Goal: Navigation & Orientation: Go to known website

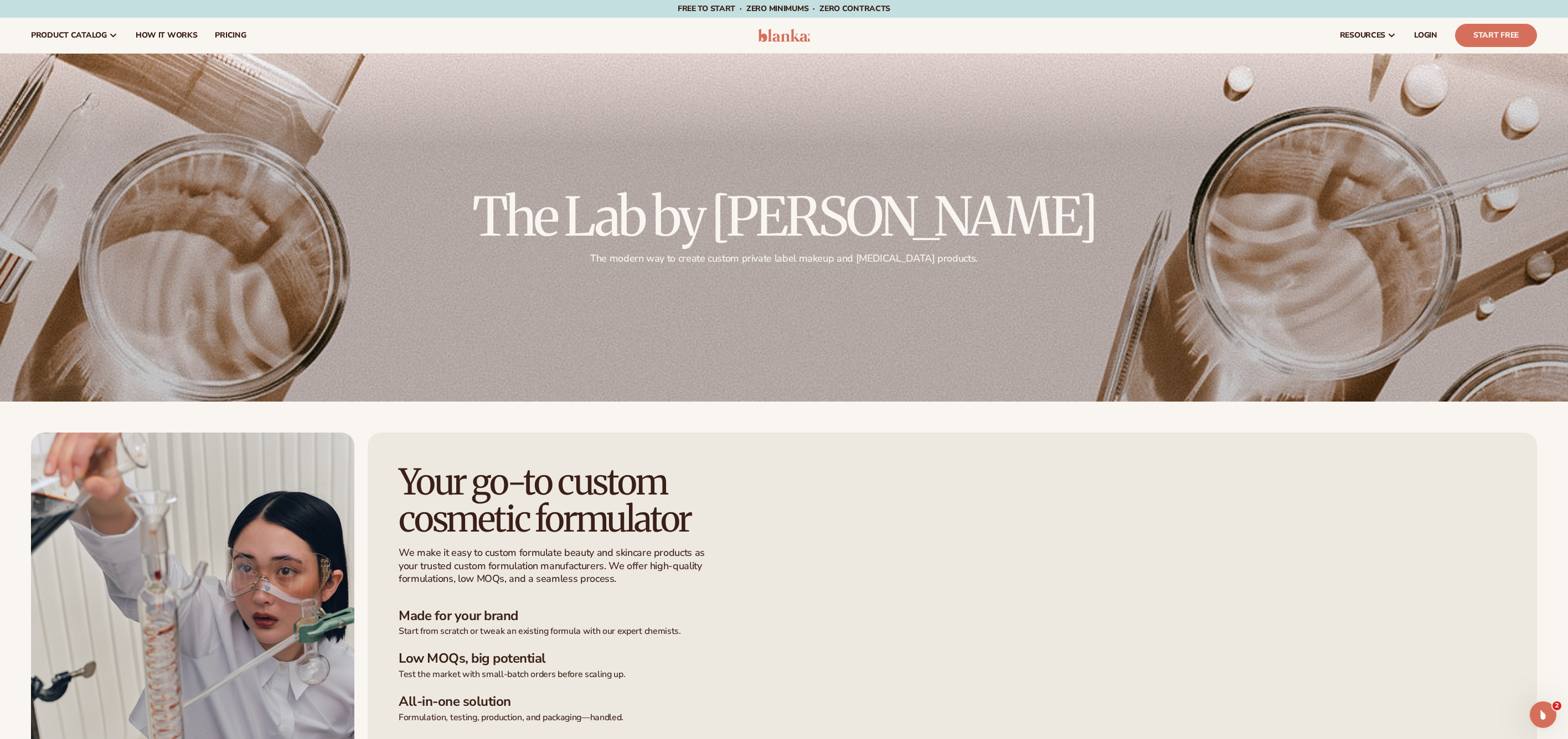
click at [789, 32] on img at bounding box center [784, 35] width 53 height 14
